Goal: Use online tool/utility: Utilize a website feature to perform a specific function

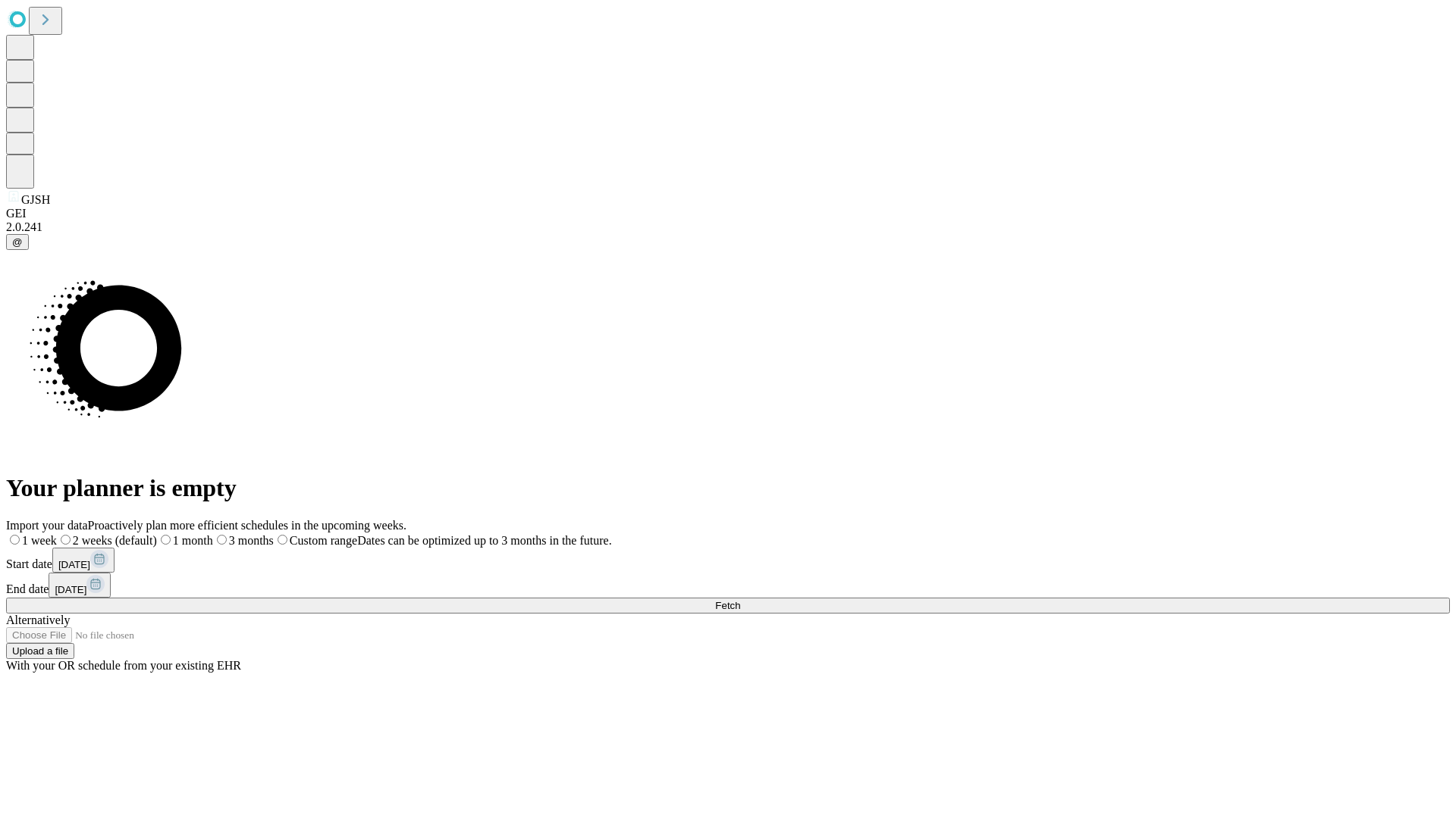
click at [740, 600] on span "Fetch" at bounding box center [727, 605] width 25 height 11
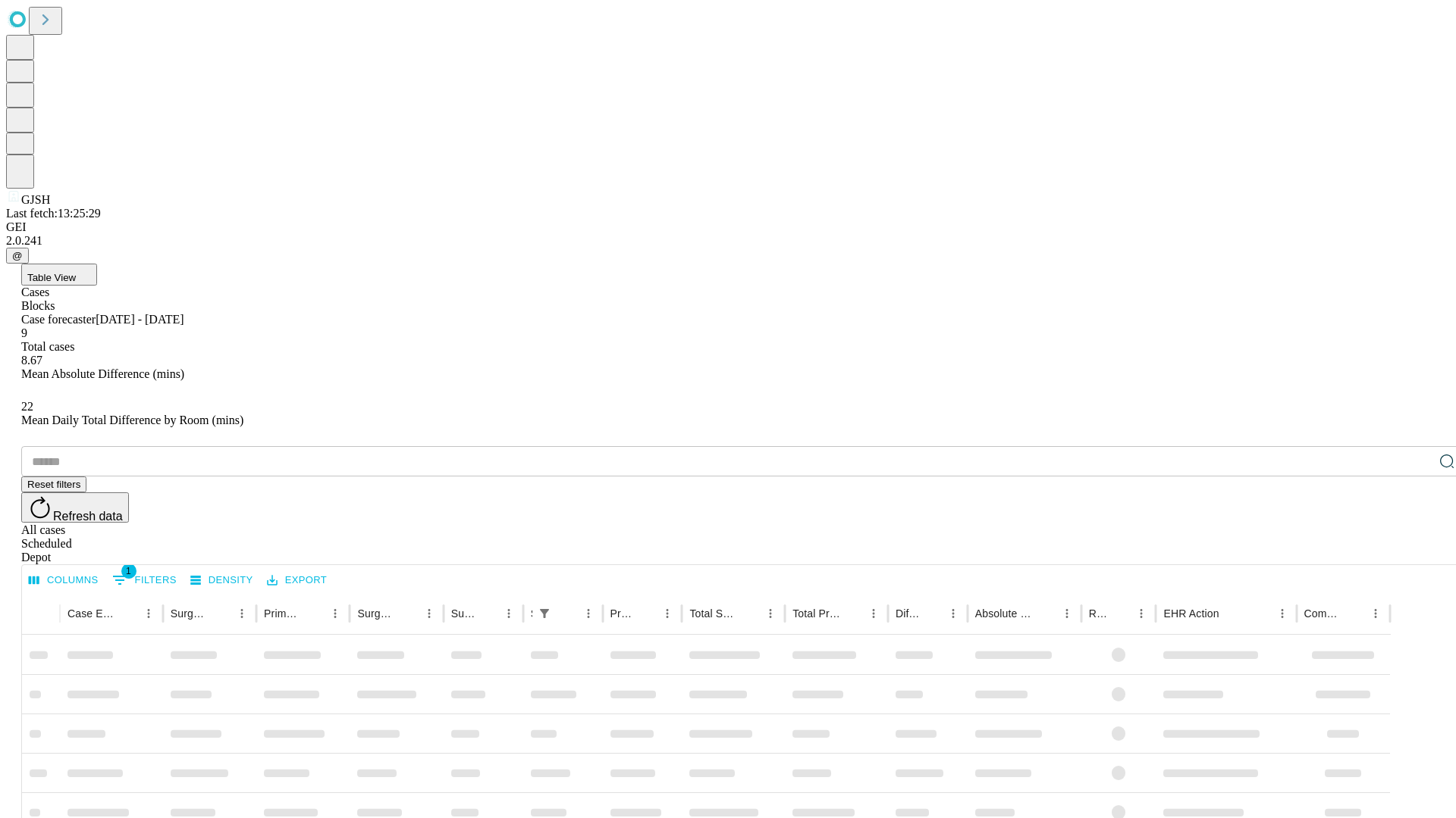
click at [76, 272] on span "Table View" at bounding box center [52, 277] width 48 height 11
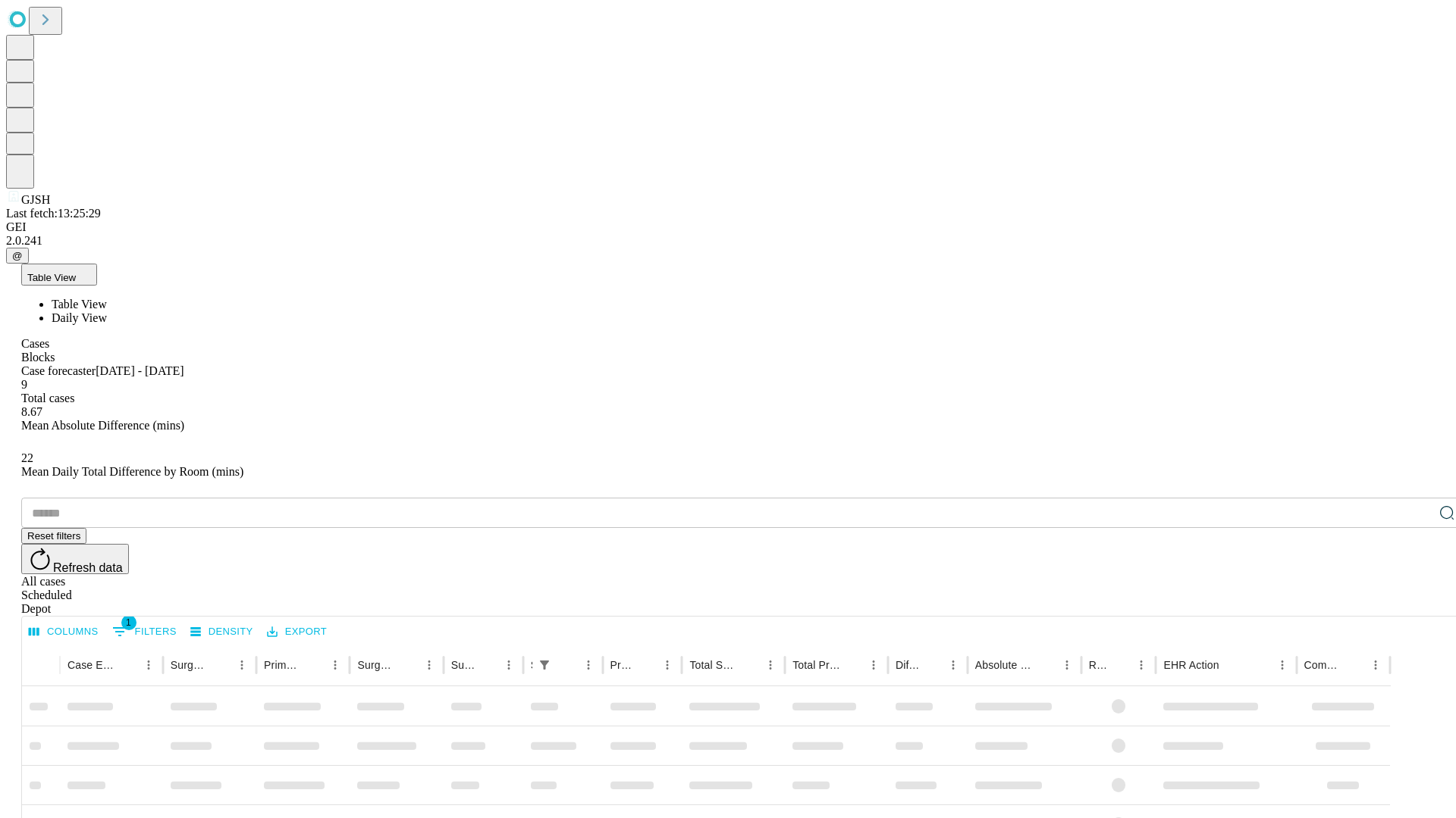
click at [107, 312] on span "Daily View" at bounding box center [79, 318] width 55 height 13
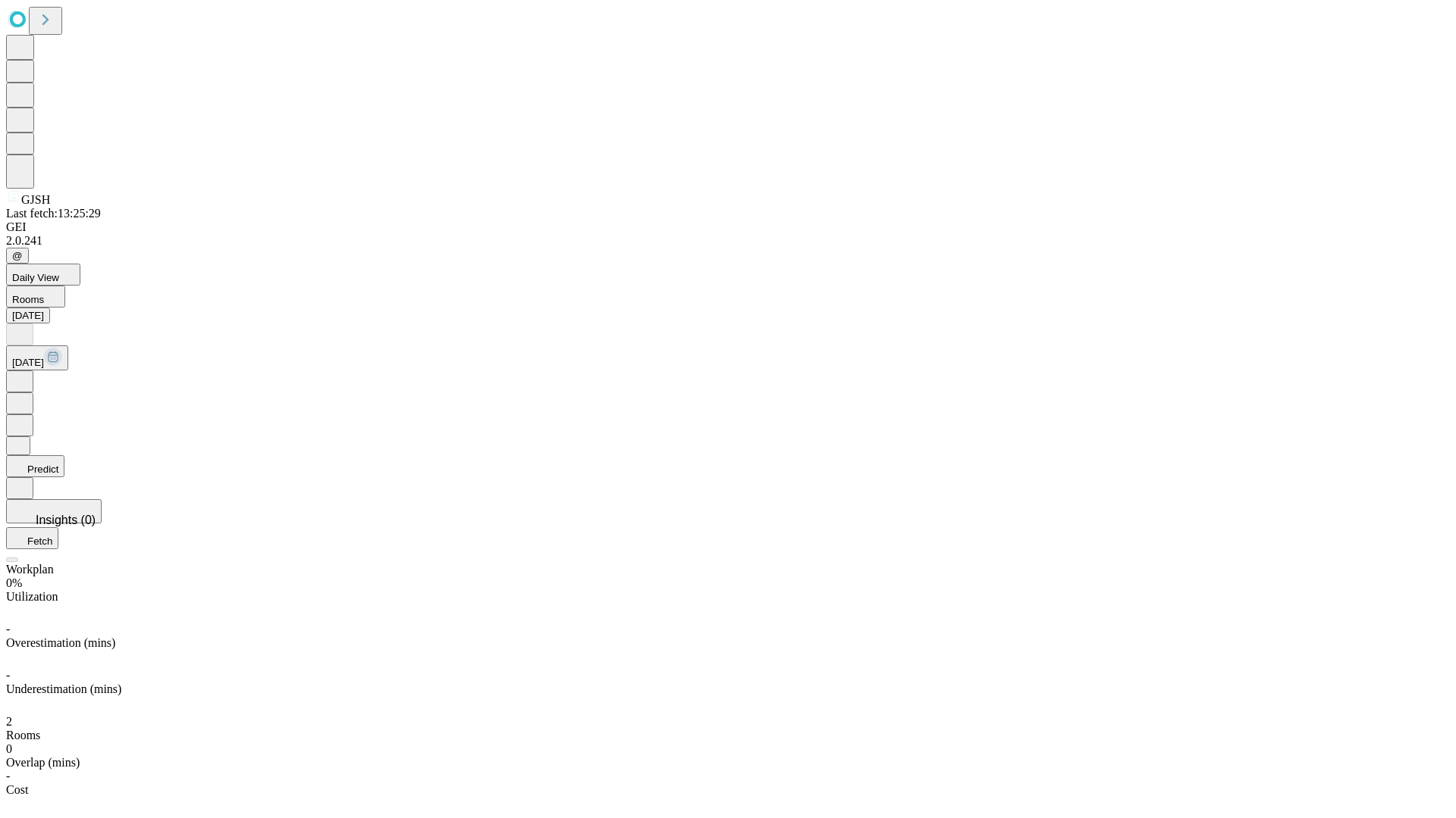
click at [65, 455] on button "Predict" at bounding box center [35, 467] width 59 height 22
